Goal: Check status

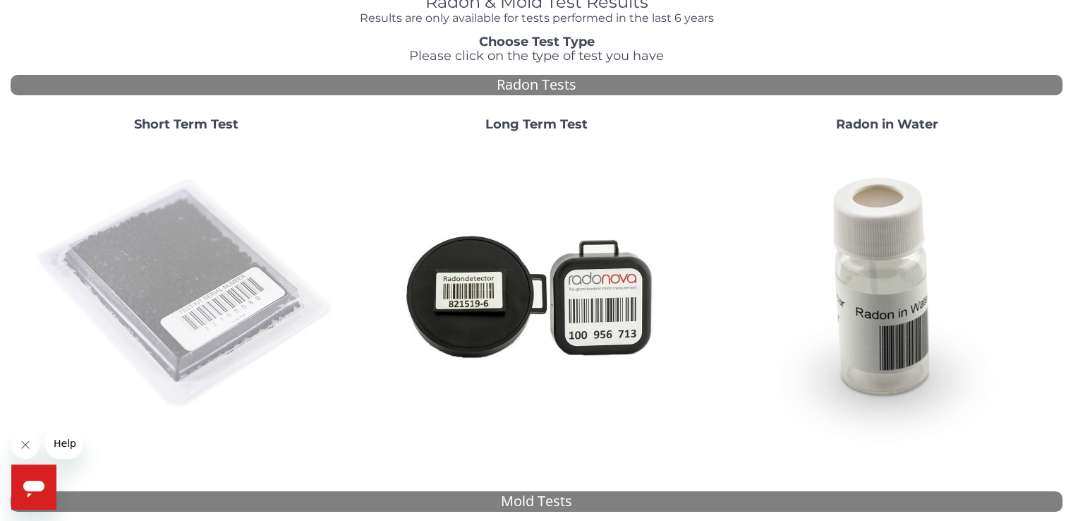
scroll to position [71, 0]
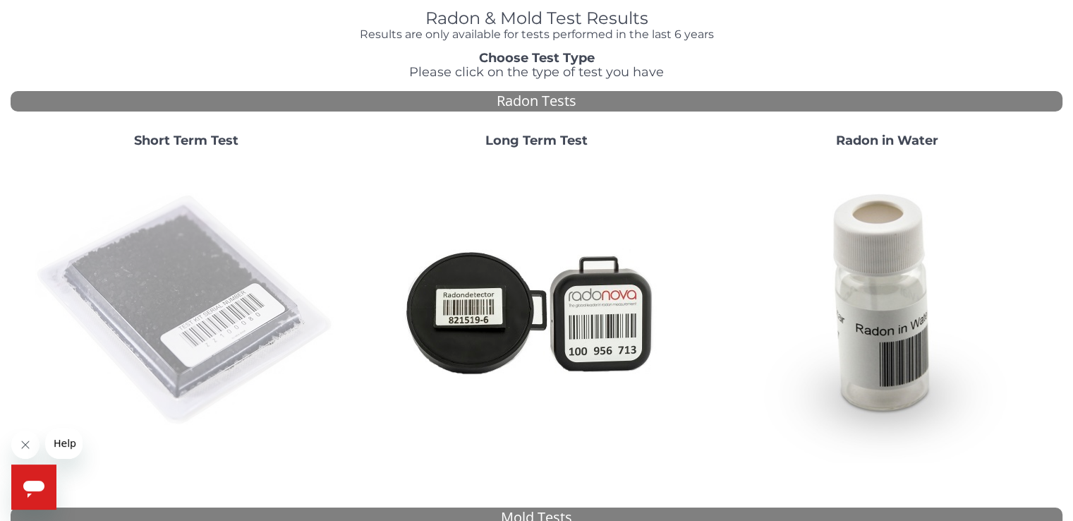
click at [183, 281] on img at bounding box center [186, 310] width 303 height 303
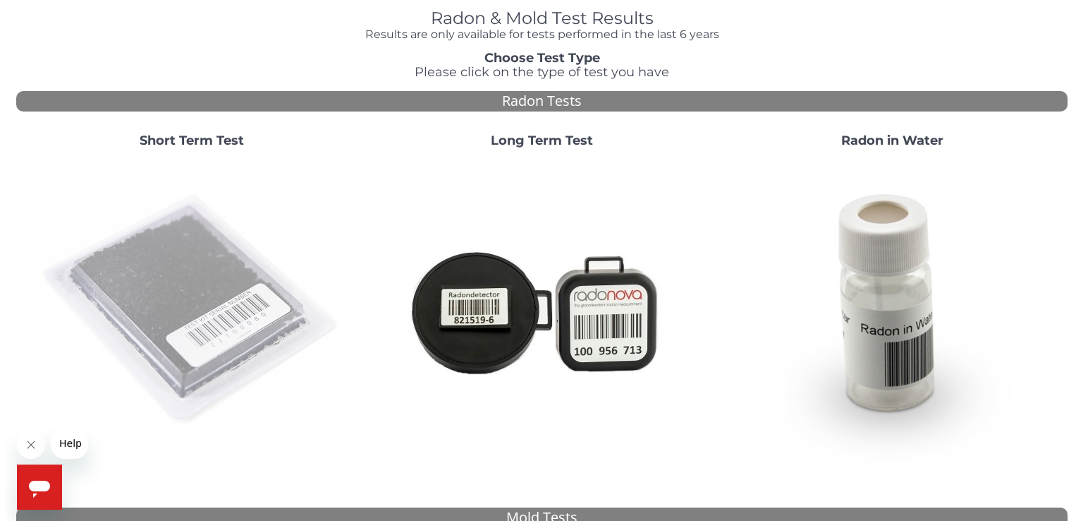
scroll to position [0, 0]
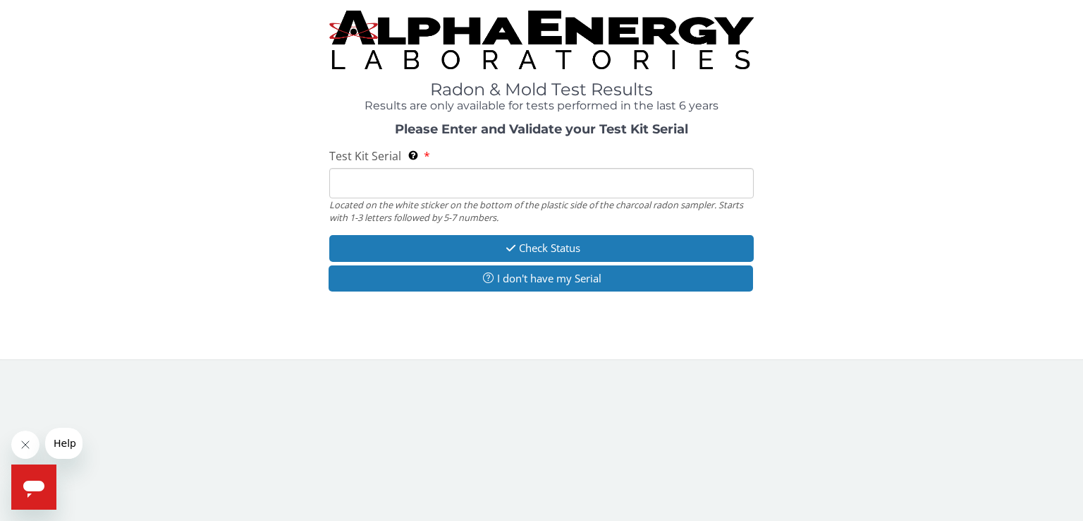
click at [418, 178] on input "Test Kit Serial Located on the white sticker on the bottom of the plastic side …" at bounding box center [541, 183] width 425 height 30
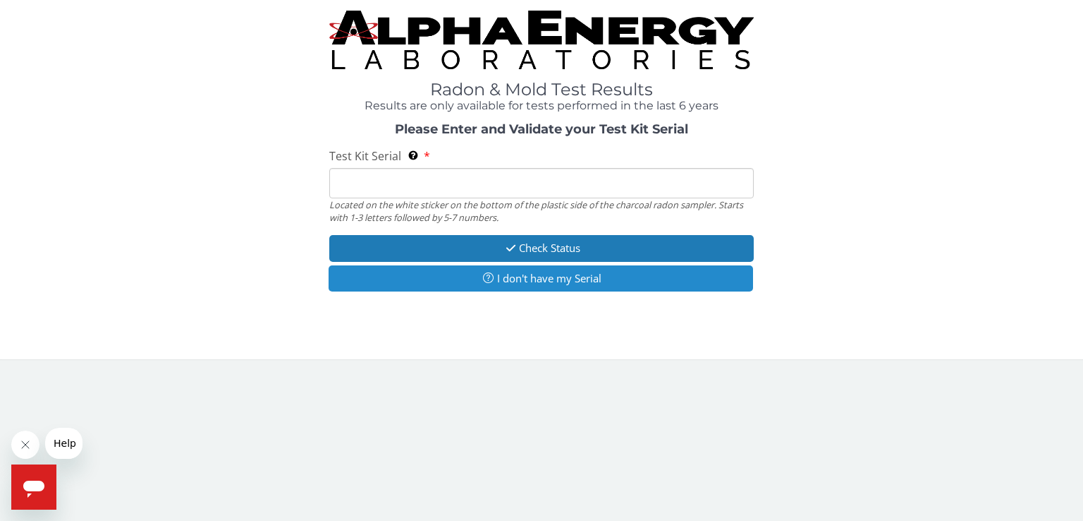
click at [544, 278] on button "I don't have my Serial" at bounding box center [541, 278] width 425 height 26
